Goal: Transaction & Acquisition: Purchase product/service

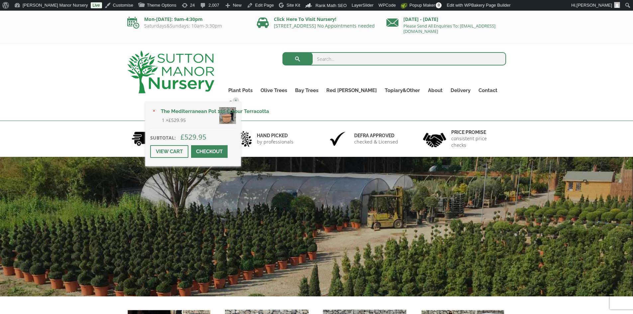
click at [241, 101] on div "× The Mediterranean Pot 110 Colour Terracotta 1 × £ 529.95 Subtotal: £ 529.95 V…" at bounding box center [193, 133] width 96 height 65
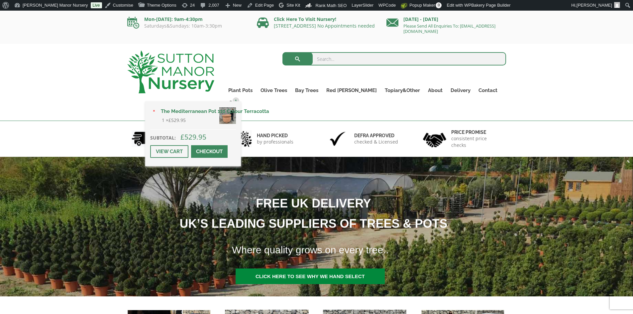
click at [209, 152] on span at bounding box center [209, 152] width 0 height 0
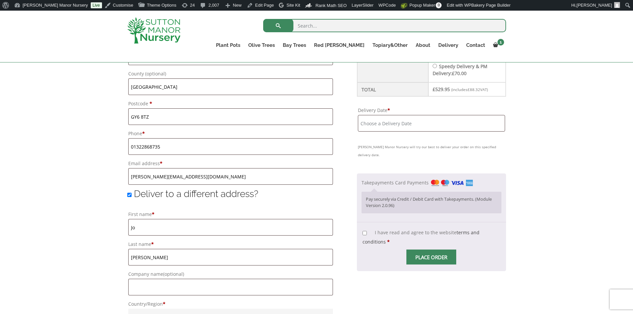
scroll to position [387, 0]
click at [401, 126] on input "Delivery Date *" at bounding box center [431, 123] width 147 height 17
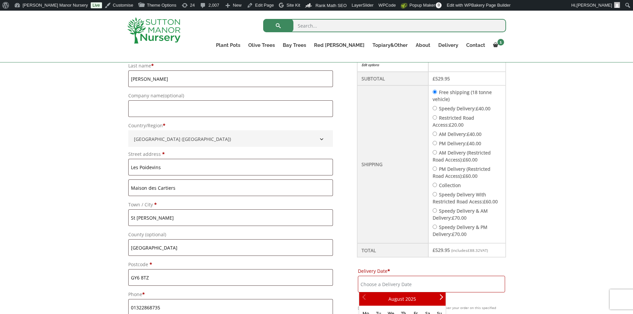
scroll to position [187, 0]
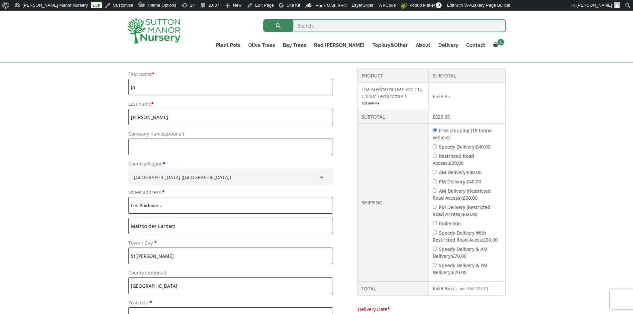
click at [437, 146] on input "Speedy Delivery: £ 40.00" at bounding box center [435, 146] width 4 height 4
radio input "true"
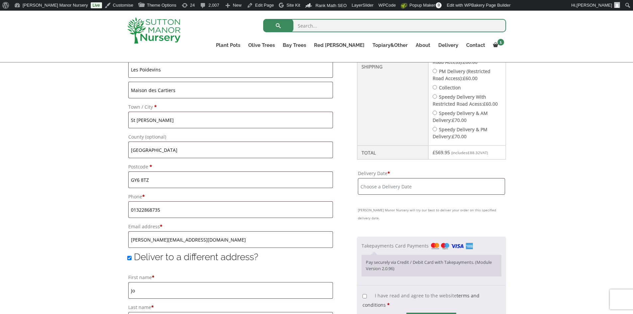
scroll to position [387, 0]
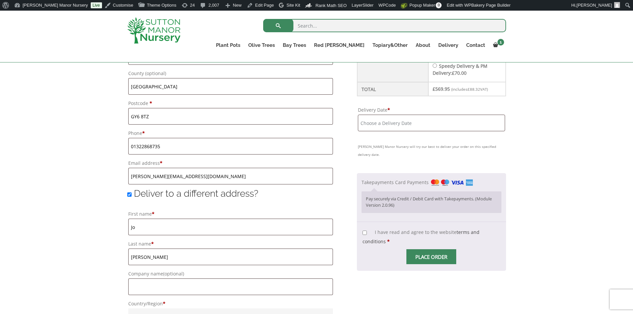
click at [428, 123] on input "Delivery Date *" at bounding box center [431, 123] width 147 height 17
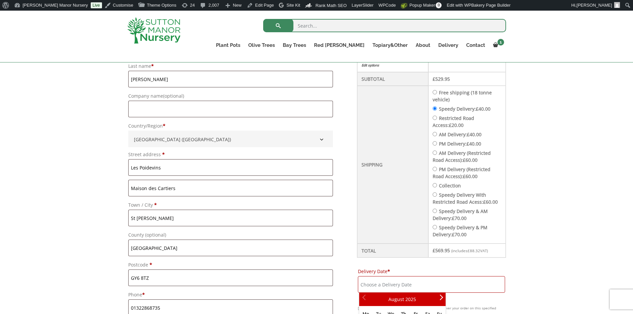
scroll to position [187, 0]
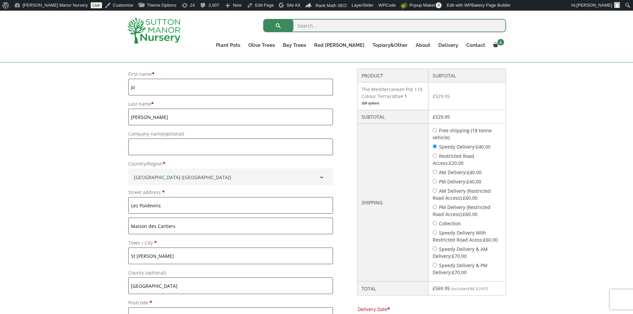
click at [437, 129] on input "Free shipping (18 tonne vehicle)" at bounding box center [435, 130] width 4 height 4
radio input "true"
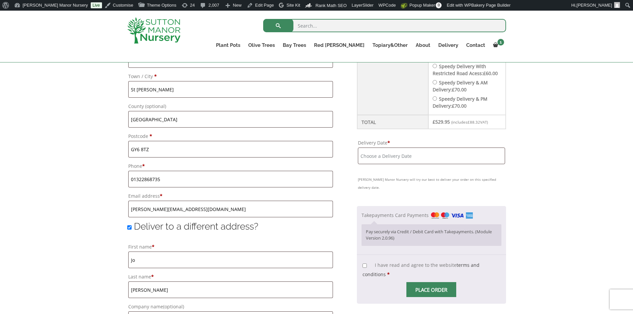
scroll to position [354, 0]
click at [416, 155] on input "Delivery Date *" at bounding box center [431, 156] width 147 height 17
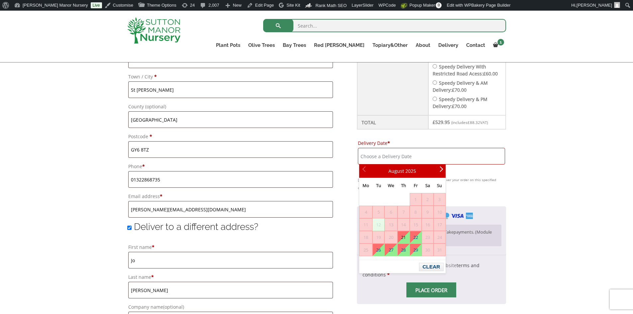
scroll to position [221, 0]
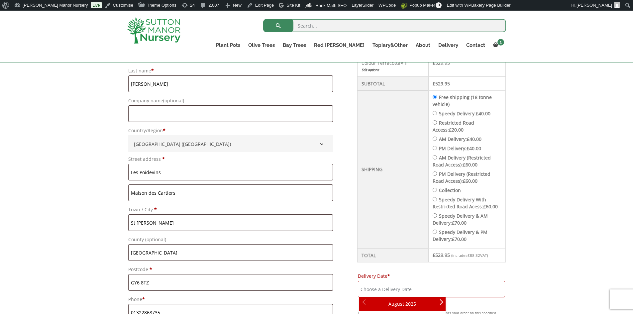
click at [437, 114] on input "Speedy Delivery: £ 40.00" at bounding box center [435, 113] width 4 height 4
radio input "true"
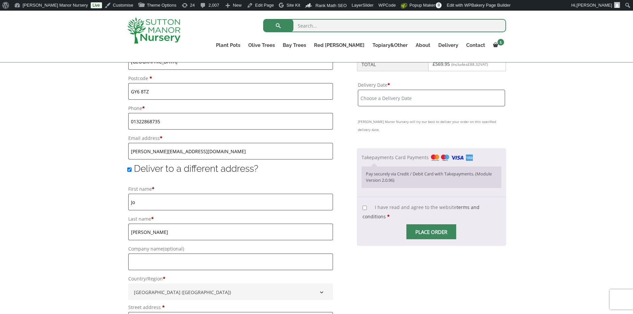
scroll to position [354, 0]
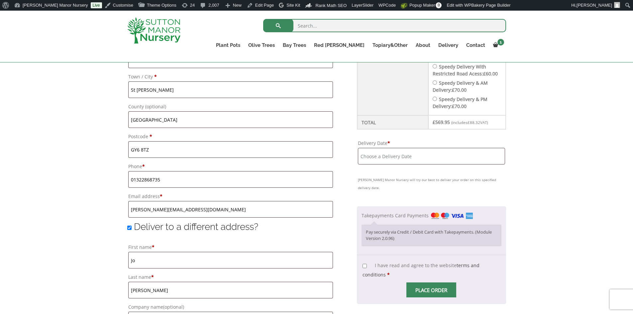
click at [425, 152] on input "Delivery Date *" at bounding box center [431, 156] width 147 height 17
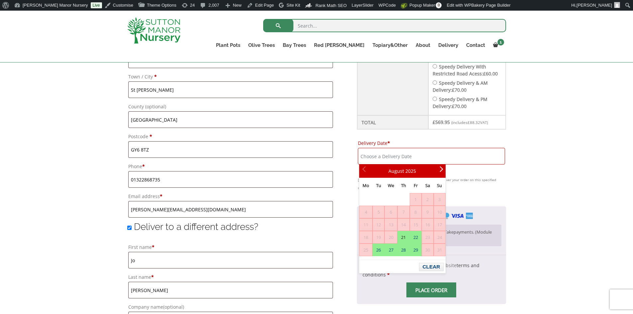
click at [585, 141] on div "Have a coupon? Click here to enter your code Apply coupon Billing details First…" at bounding box center [316, 197] width 633 height 710
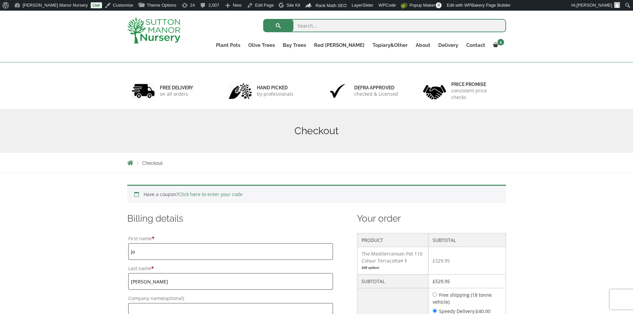
scroll to position [0, 0]
